Goal: Task Accomplishment & Management: Complete application form

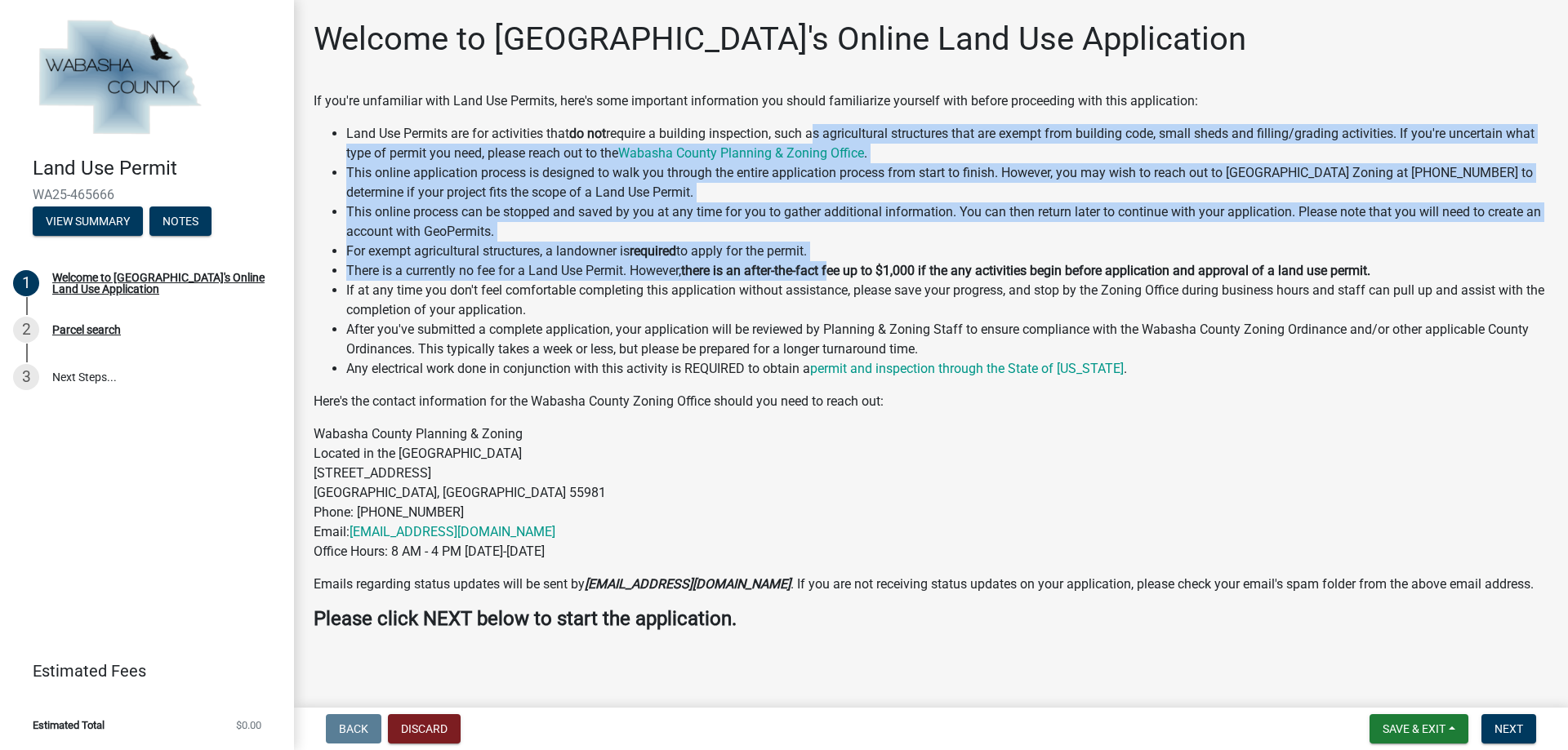
drag, startPoint x: 818, startPoint y: 127, endPoint x: 824, endPoint y: 267, distance: 140.1
click at [831, 271] on ul "Land Use Permits are for activities that do not require a building inspection, …" at bounding box center [931, 251] width 1235 height 255
click at [819, 257] on li "For exempt agricultural structures, a landowner is required to apply for the pe…" at bounding box center [947, 251] width 1203 height 19
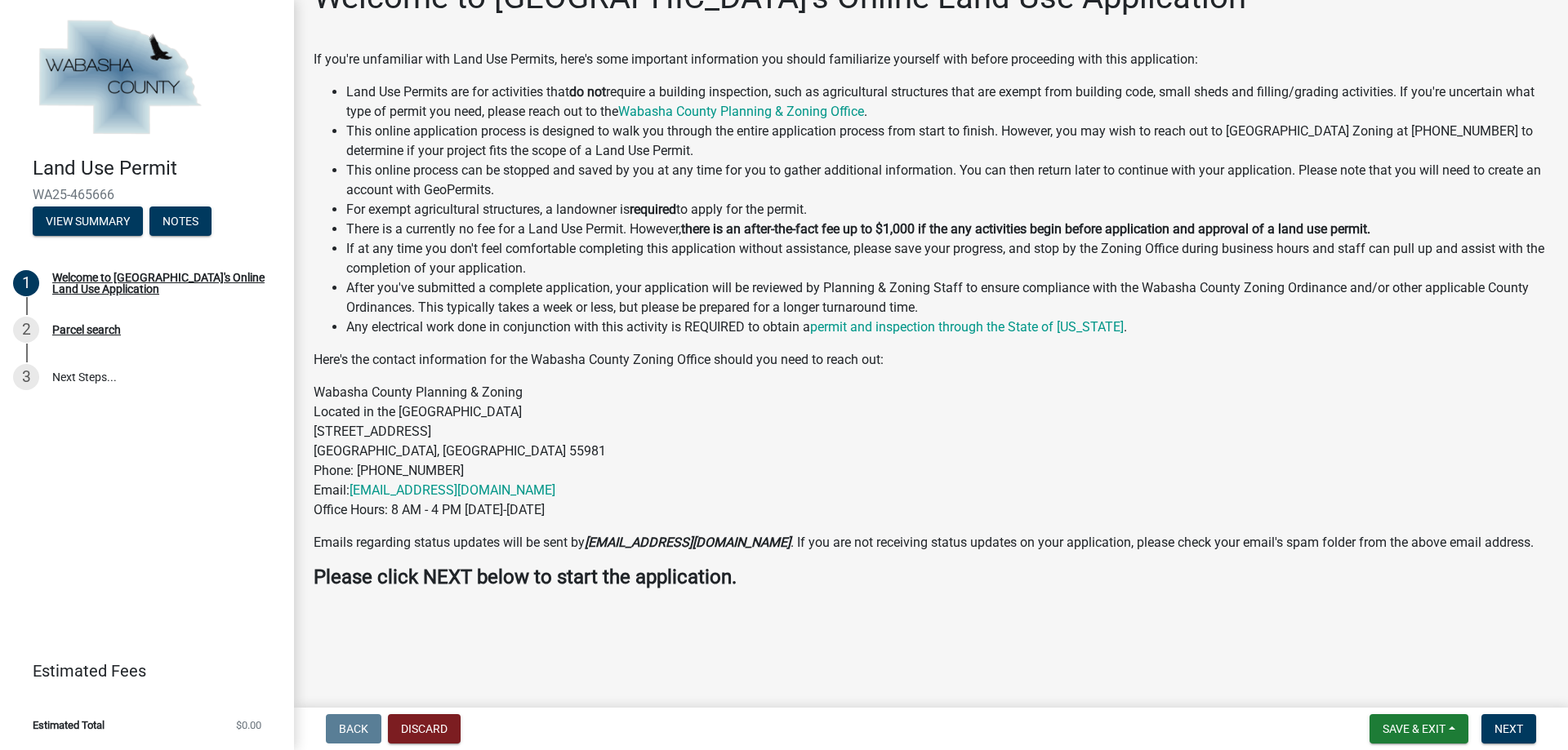
scroll to position [65, 0]
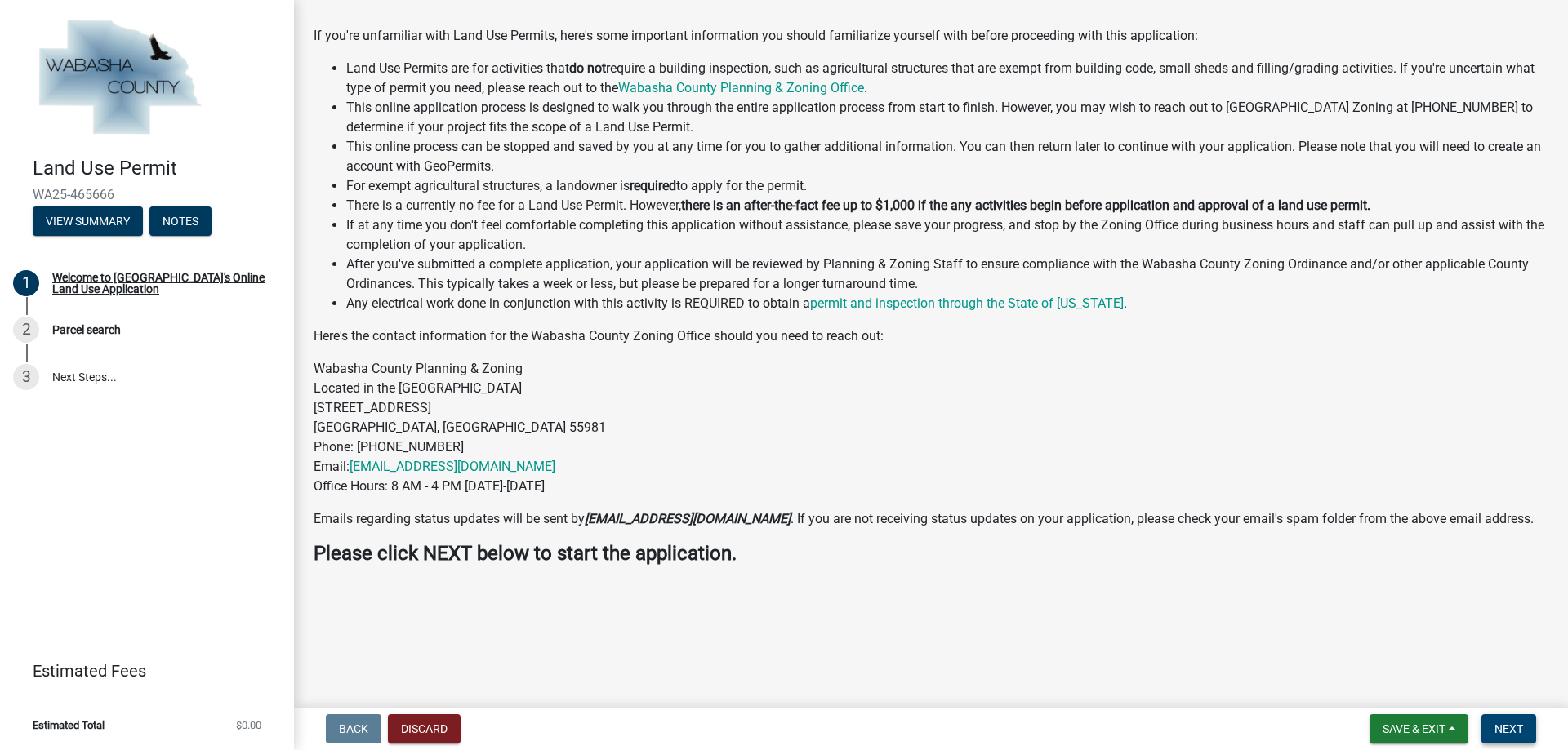
click at [1498, 722] on span "Next" at bounding box center [1509, 728] width 29 height 13
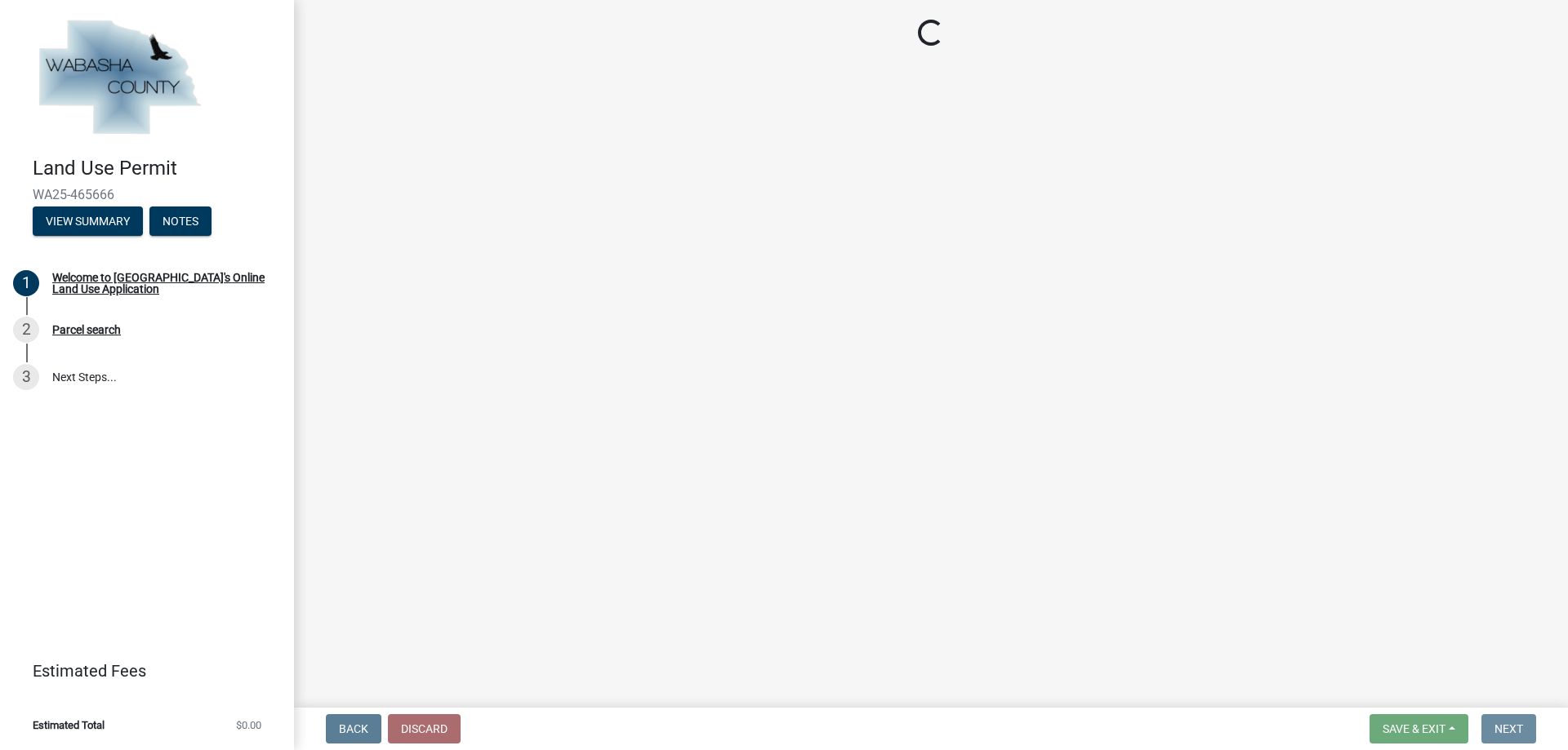
scroll to position [0, 0]
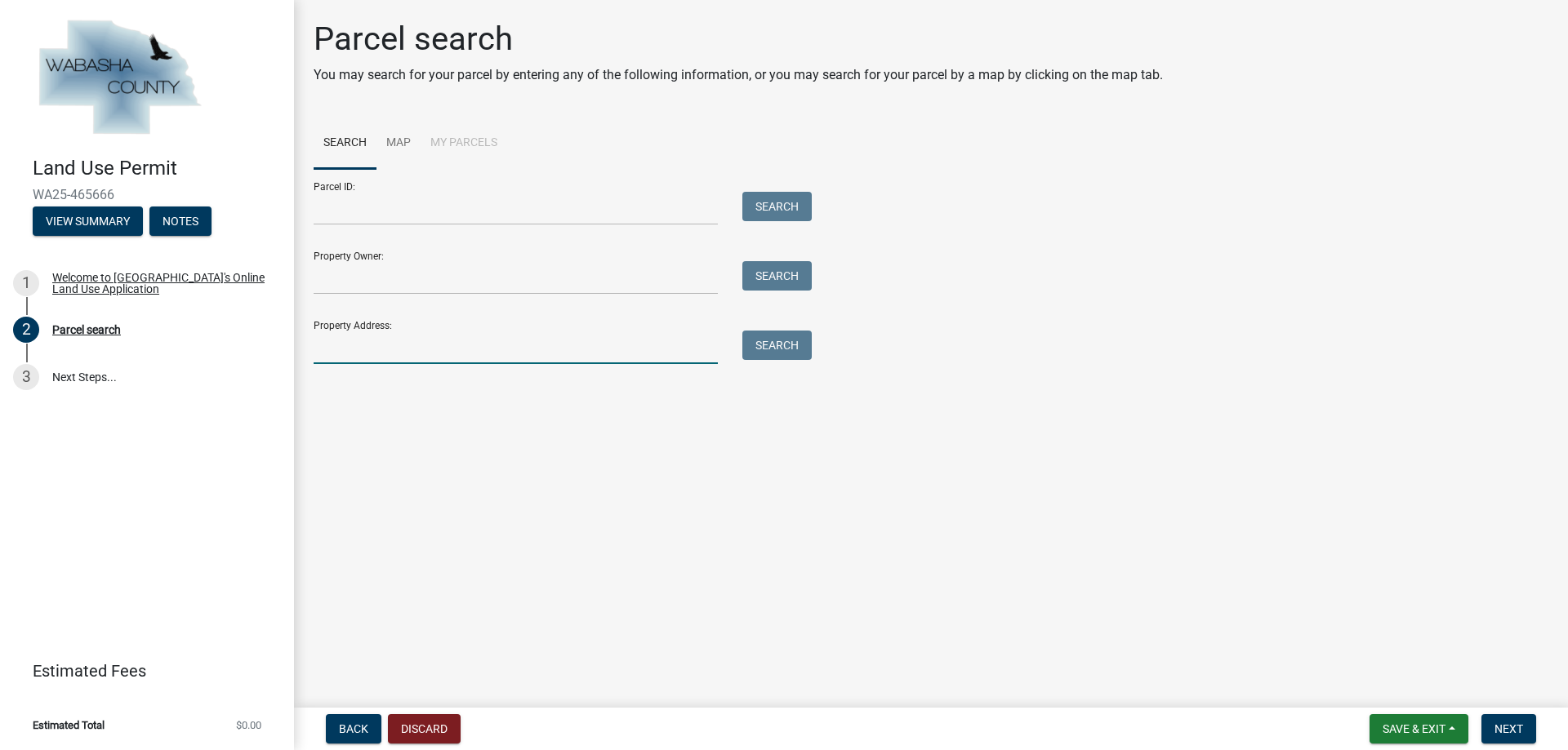
click at [414, 359] on input "Property Address:" at bounding box center [516, 348] width 404 height 34
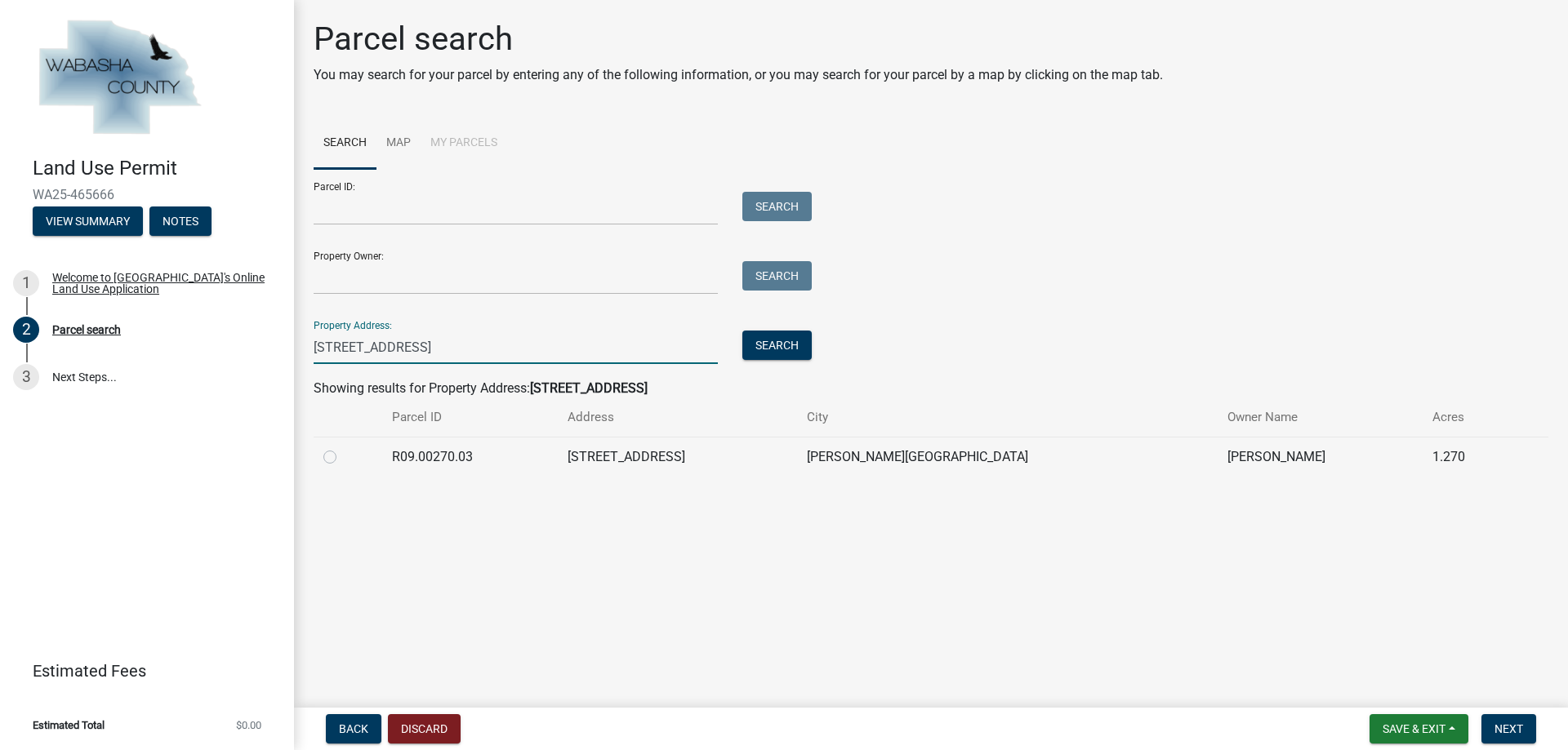
type input "[STREET_ADDRESS]"
click at [699, 456] on td "[STREET_ADDRESS]" at bounding box center [678, 456] width 240 height 40
click at [343, 447] on label at bounding box center [343, 447] width 0 height 0
click at [343, 455] on input "radio" at bounding box center [348, 452] width 11 height 11
radio input "true"
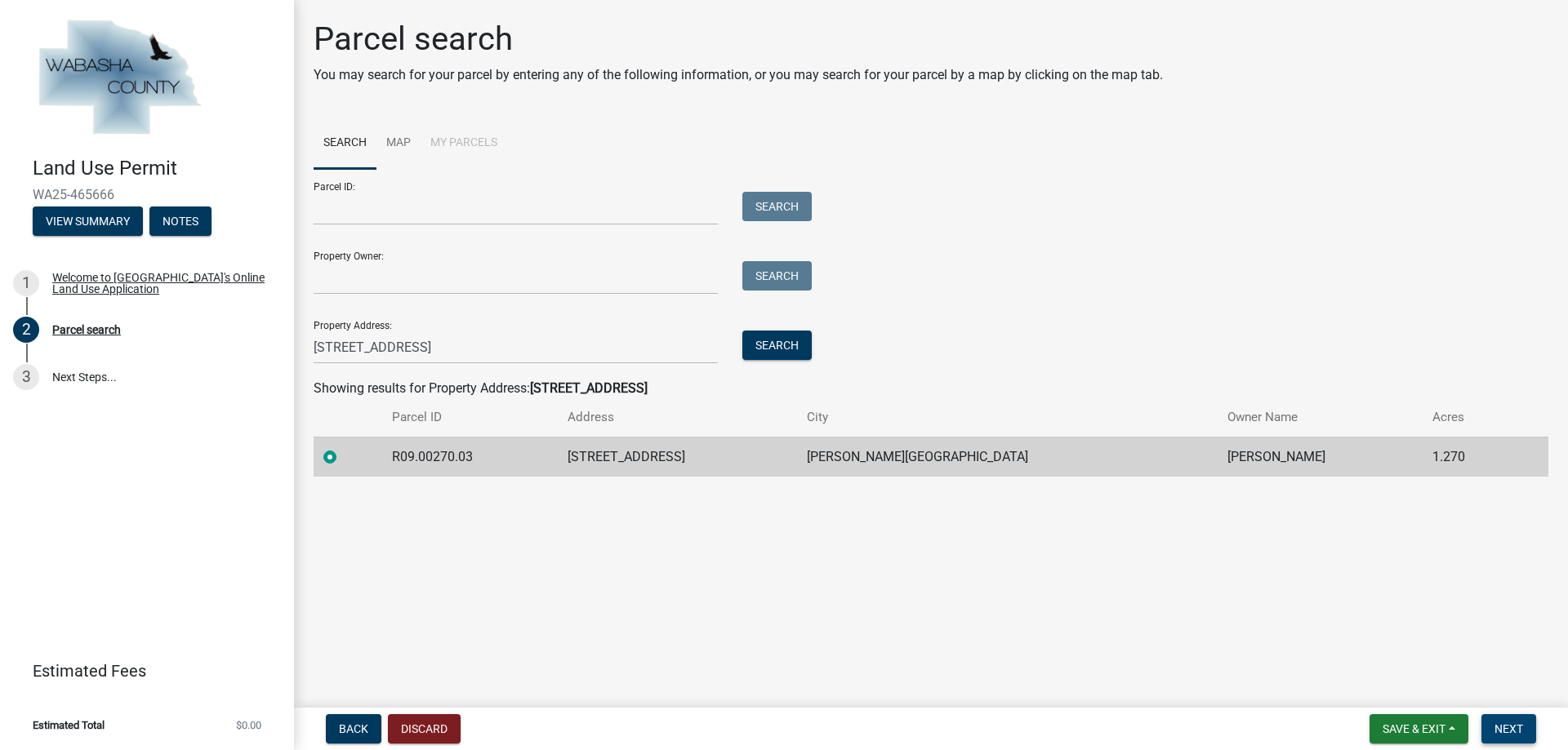
click at [1524, 730] on button "Next" at bounding box center [1509, 729] width 55 height 30
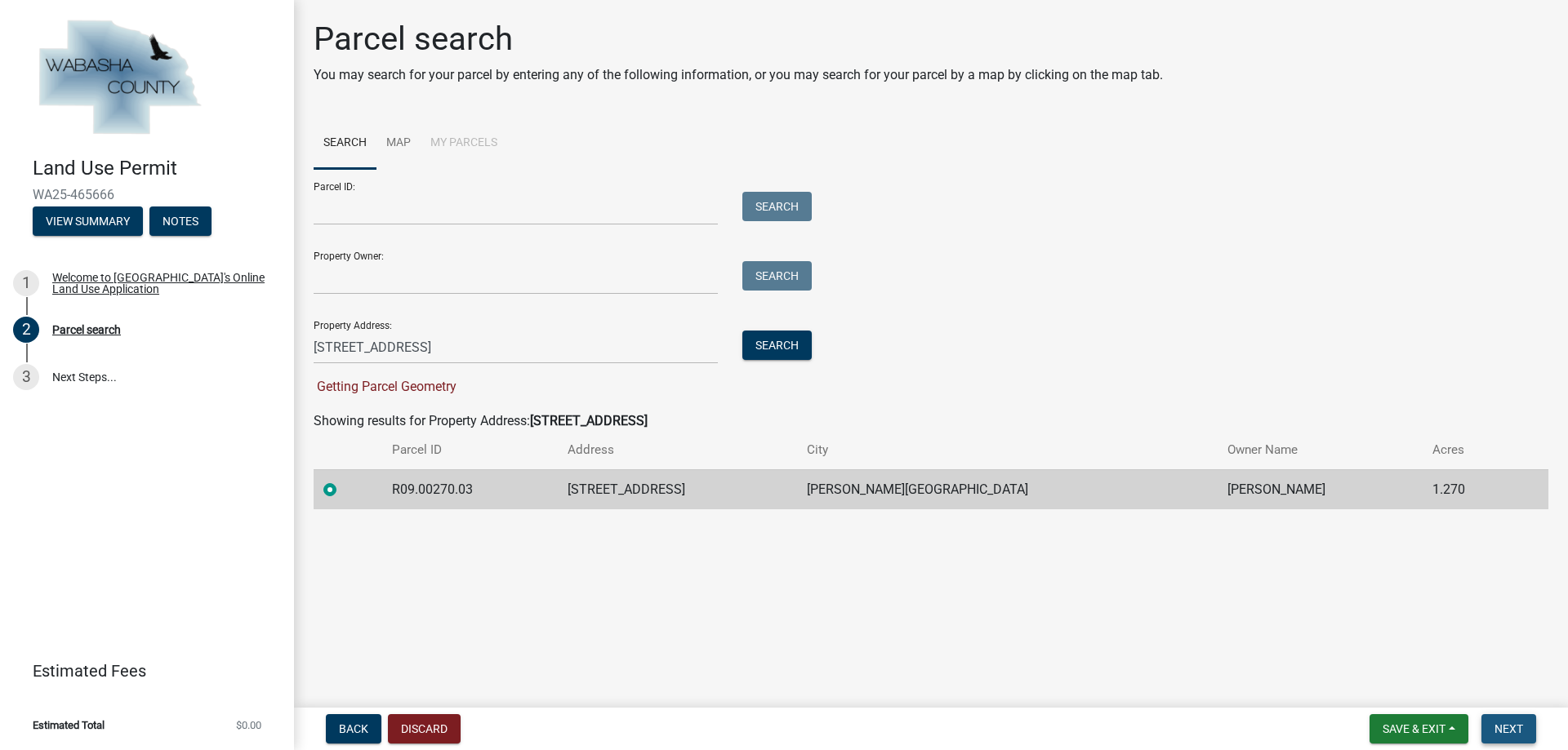
click at [1513, 731] on span "Next" at bounding box center [1509, 728] width 29 height 13
click at [1520, 735] on span "Next" at bounding box center [1509, 728] width 29 height 13
click at [541, 359] on input "[STREET_ADDRESS]" at bounding box center [516, 348] width 404 height 34
click at [430, 383] on span "Getting Parcel Geometry" at bounding box center [385, 386] width 143 height 15
click at [1523, 731] on span "Next" at bounding box center [1509, 728] width 29 height 13
